Goal: Complete application form

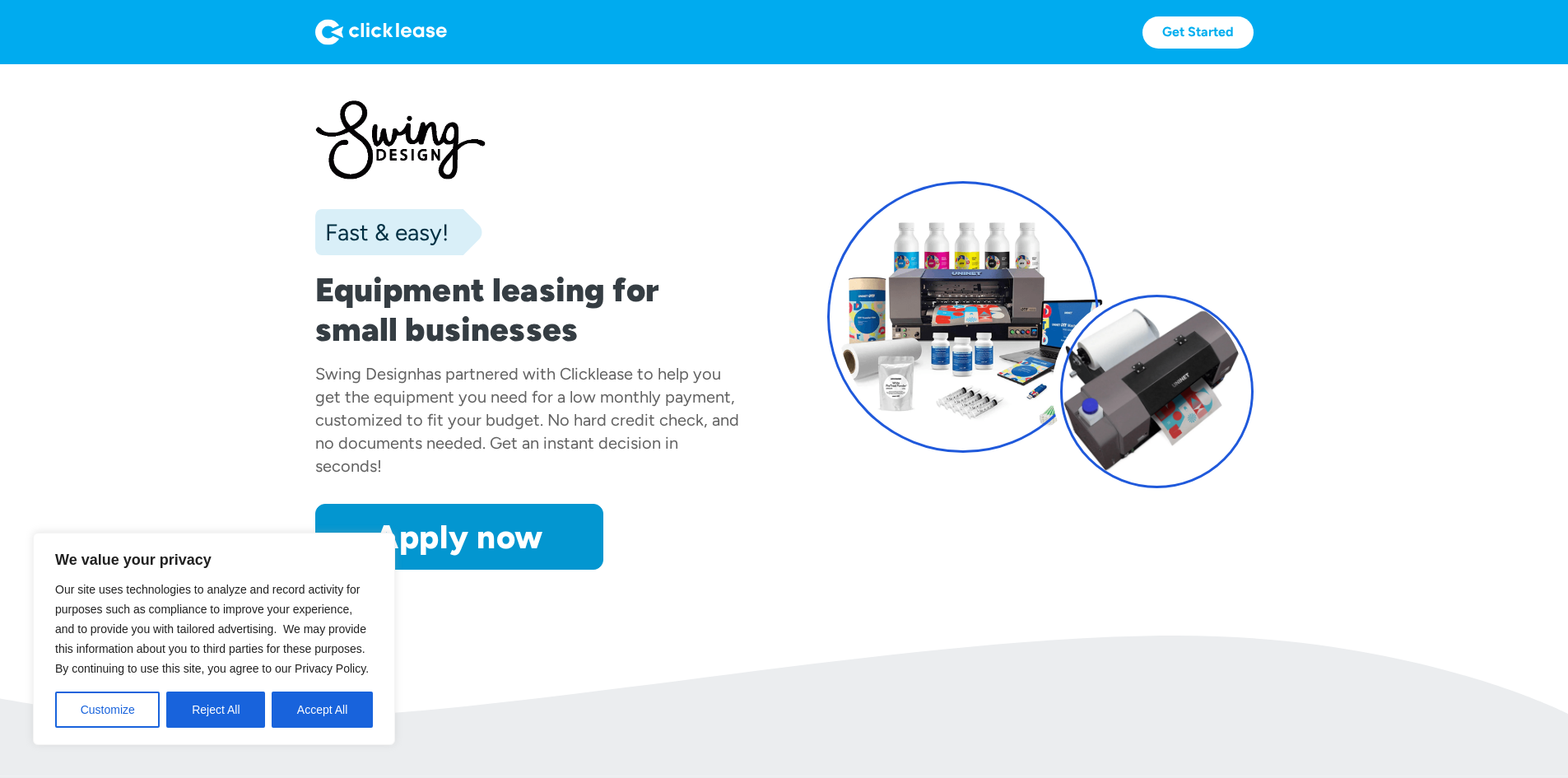
click at [650, 569] on div "Apply now Apply now" at bounding box center [528, 537] width 426 height 66
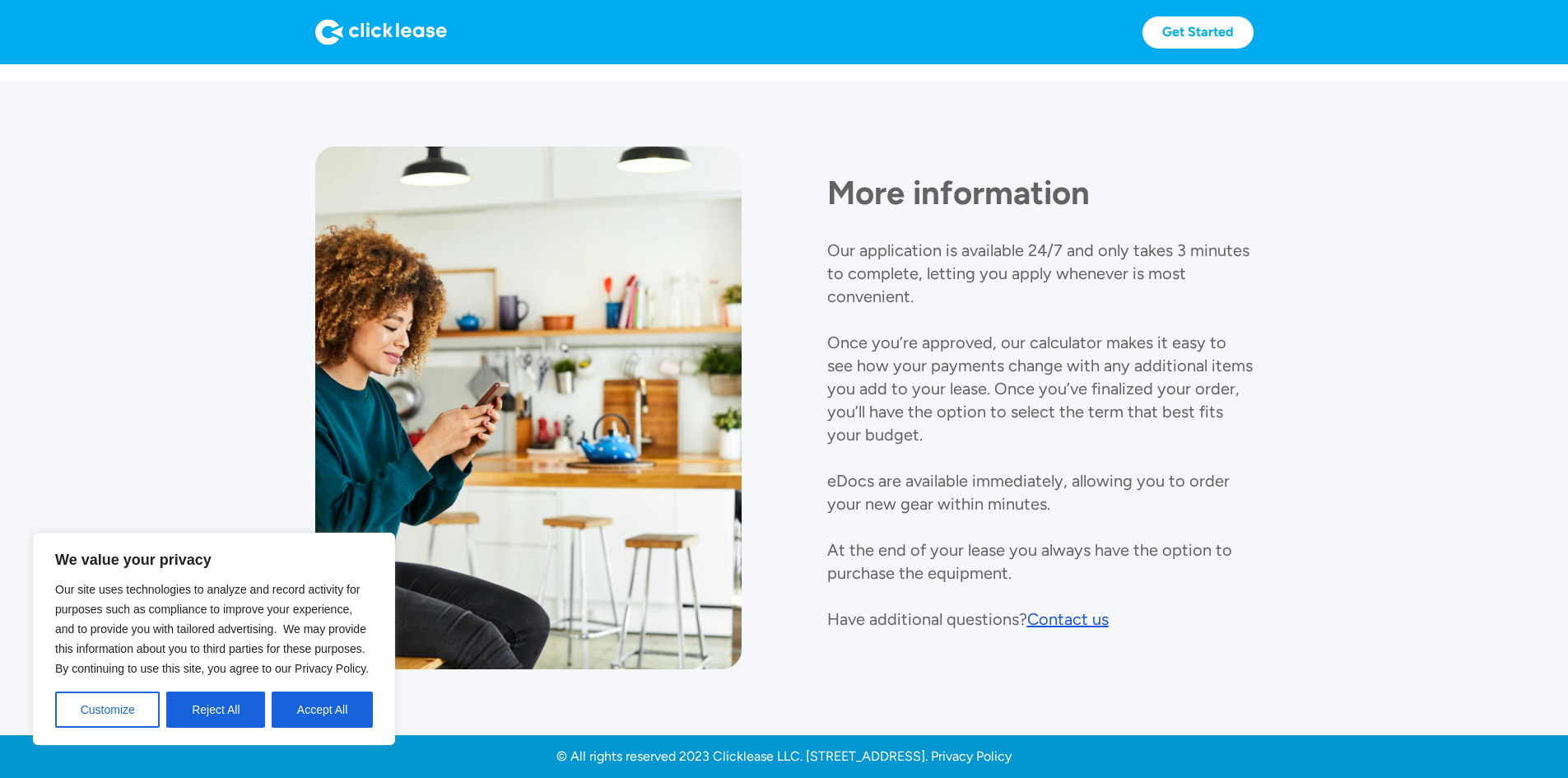
scroll to position [1808, 0]
click at [1254, 31] on link "Get Started" at bounding box center [1198, 32] width 111 height 32
